Goal: Information Seeking & Learning: Learn about a topic

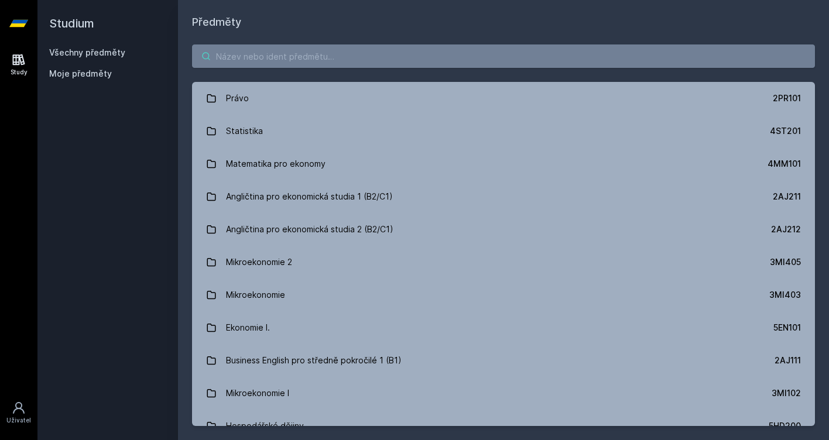
click at [402, 62] on input "1" at bounding box center [503, 55] width 623 height 23
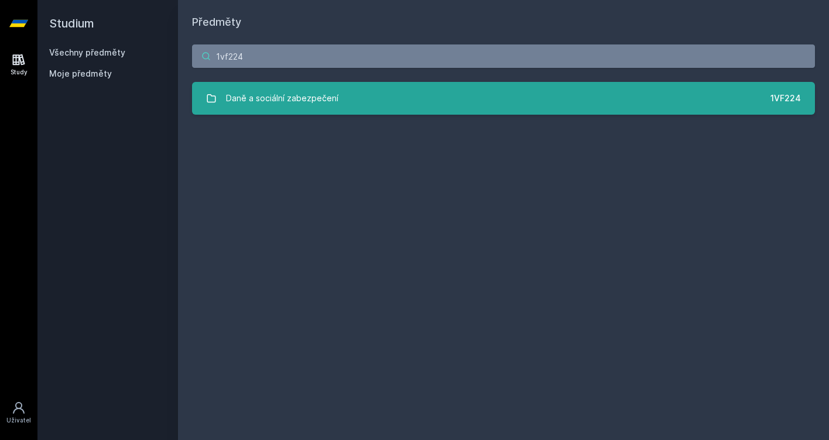
type input "1vf224"
click at [370, 111] on link "Daně a sociální zabezpečení 1VF224" at bounding box center [503, 98] width 623 height 33
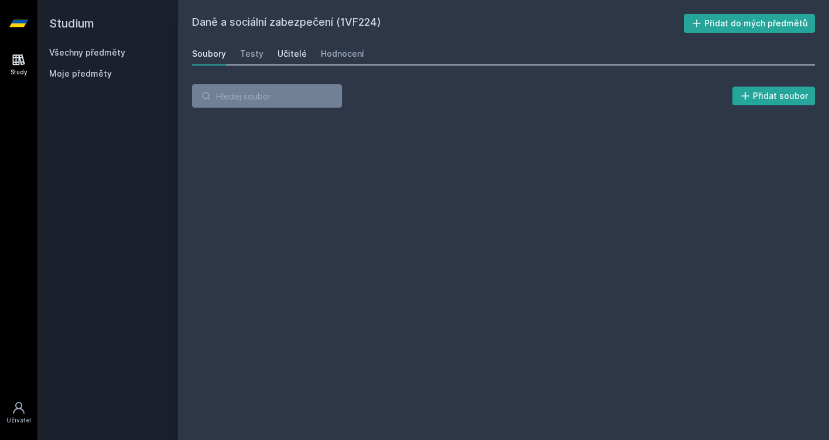
click at [293, 56] on div "Učitelé" at bounding box center [291, 54] width 29 height 12
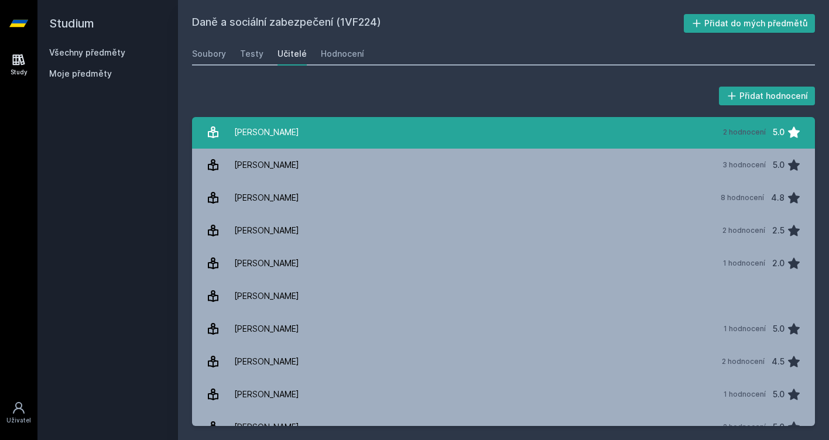
scroll to position [104, 0]
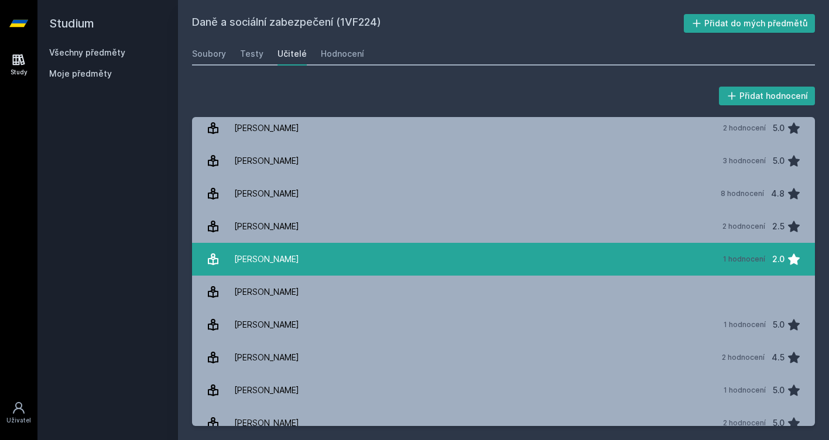
click at [471, 251] on link "[PERSON_NAME] 1 hodnocení 2.0" at bounding box center [503, 259] width 623 height 33
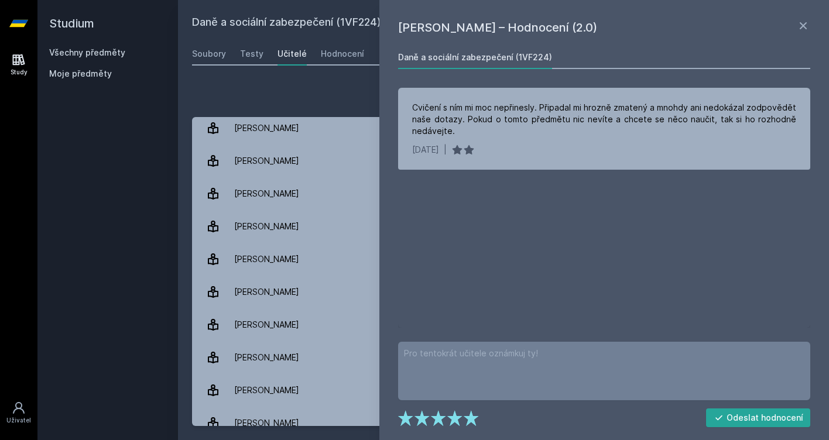
click at [812, 19] on div "[PERSON_NAME] – Hodnocení (2.0) Daně a sociální zabezpečení (1VF224) Cvičení s …" at bounding box center [604, 220] width 450 height 440
click at [804, 28] on icon at bounding box center [803, 26] width 14 height 14
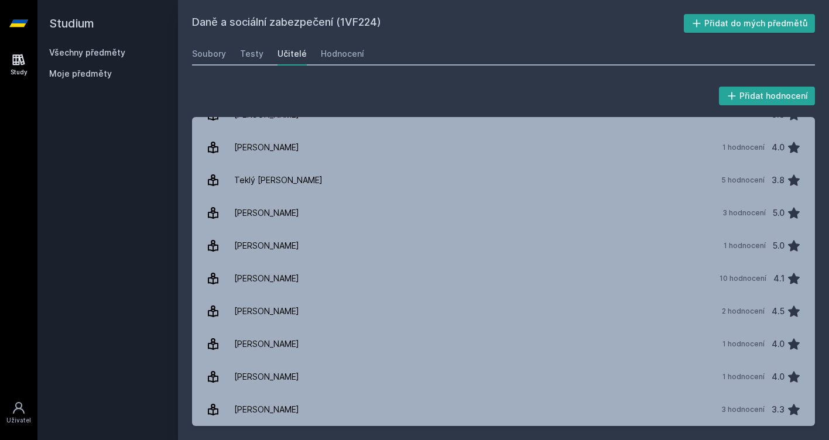
scroll to position [674, 0]
